Goal: Task Accomplishment & Management: Manage account settings

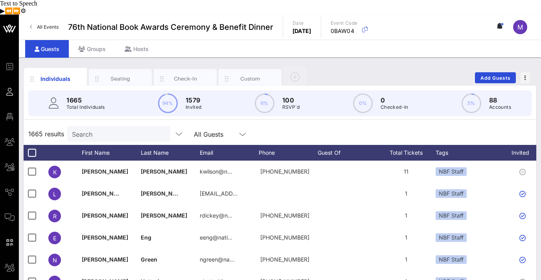
click at [285, 103] on p "RSVP`d" at bounding box center [291, 107] width 18 height 8
click at [267, 94] on circle at bounding box center [264, 103] width 18 height 18
click at [239, 130] on icon at bounding box center [242, 134] width 7 height 9
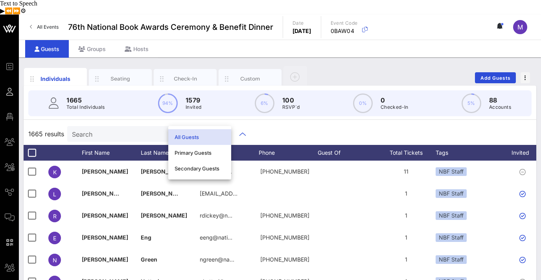
click at [269, 123] on div "1665 results Search All Guests" at bounding box center [280, 134] width 512 height 22
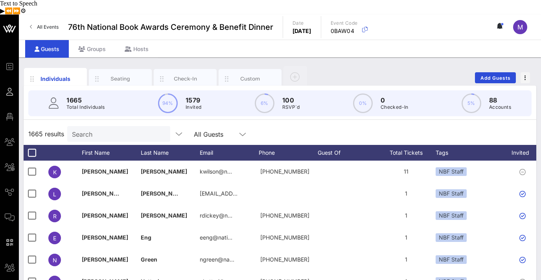
click at [286, 95] on p "100" at bounding box center [291, 99] width 18 height 9
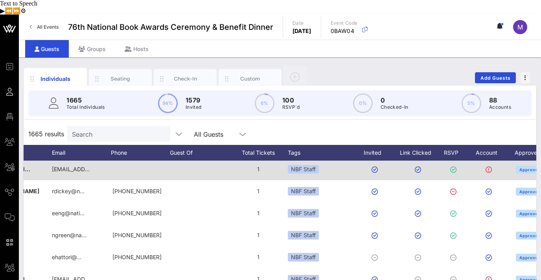
scroll to position [0, 182]
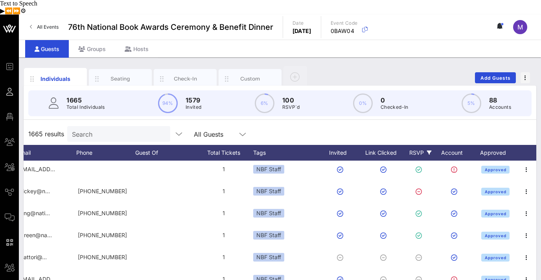
click at [420, 145] on div "RSVP" at bounding box center [420, 153] width 28 height 16
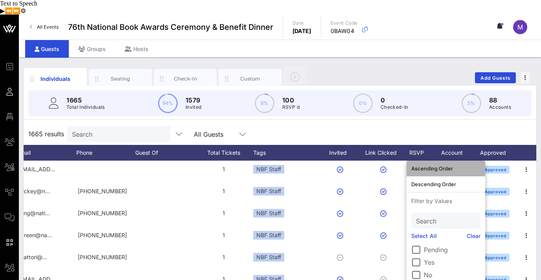
click at [445, 165] on div "Ascending Order" at bounding box center [445, 168] width 69 height 6
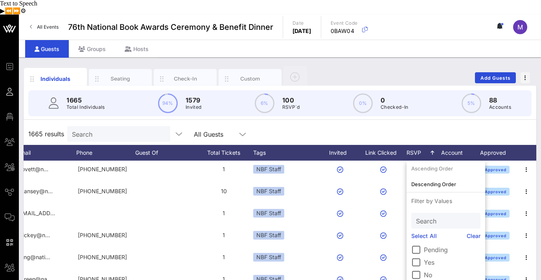
click at [420, 123] on div "1665 results Search All Guests" at bounding box center [280, 134] width 512 height 22
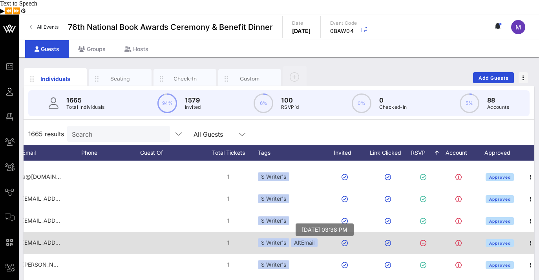
scroll to position [0, 183]
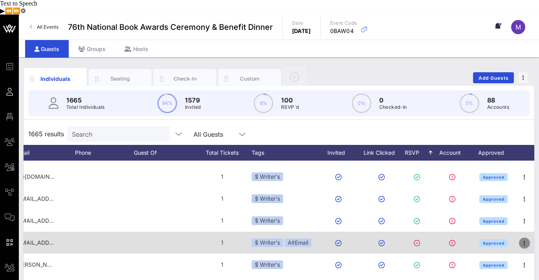
click at [527, 238] on icon "button" at bounding box center [524, 242] width 9 height 9
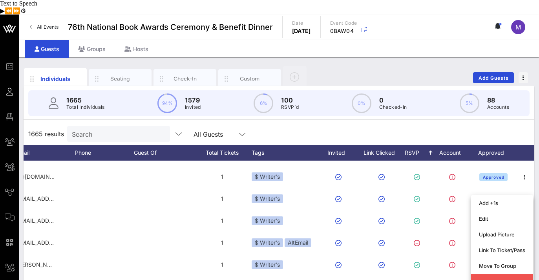
click at [354, 40] on div "Guests Groups Hosts" at bounding box center [279, 49] width 521 height 18
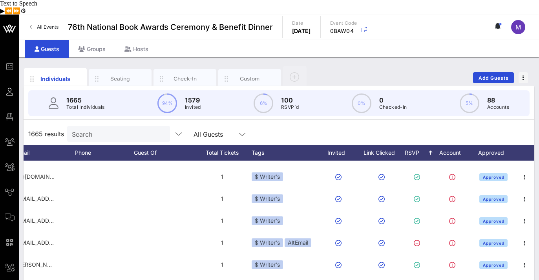
click at [268, 94] on circle at bounding box center [264, 103] width 18 height 18
click at [262, 94] on circle at bounding box center [264, 103] width 18 height 18
click at [423, 150] on icon at bounding box center [425, 152] width 5 height 5
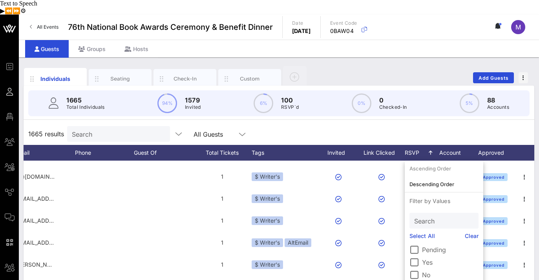
click at [419, 123] on div "1665 results Search All Guests" at bounding box center [279, 134] width 511 height 22
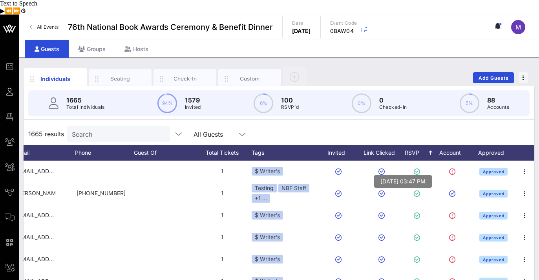
scroll to position [781, 183]
